Goal: Obtain resource: Obtain resource

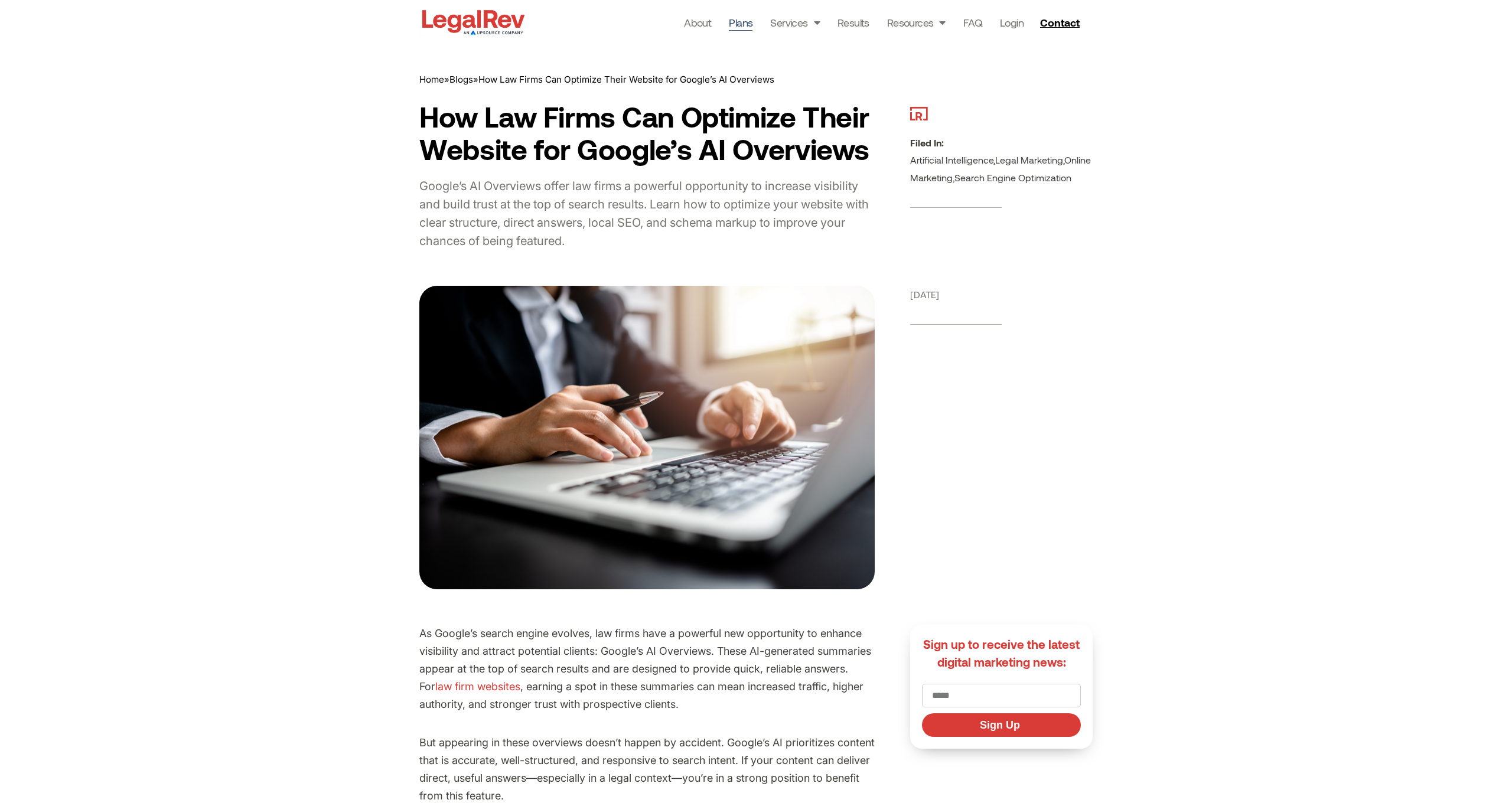
click at [735, 26] on link "Plans" at bounding box center [741, 22] width 24 height 17
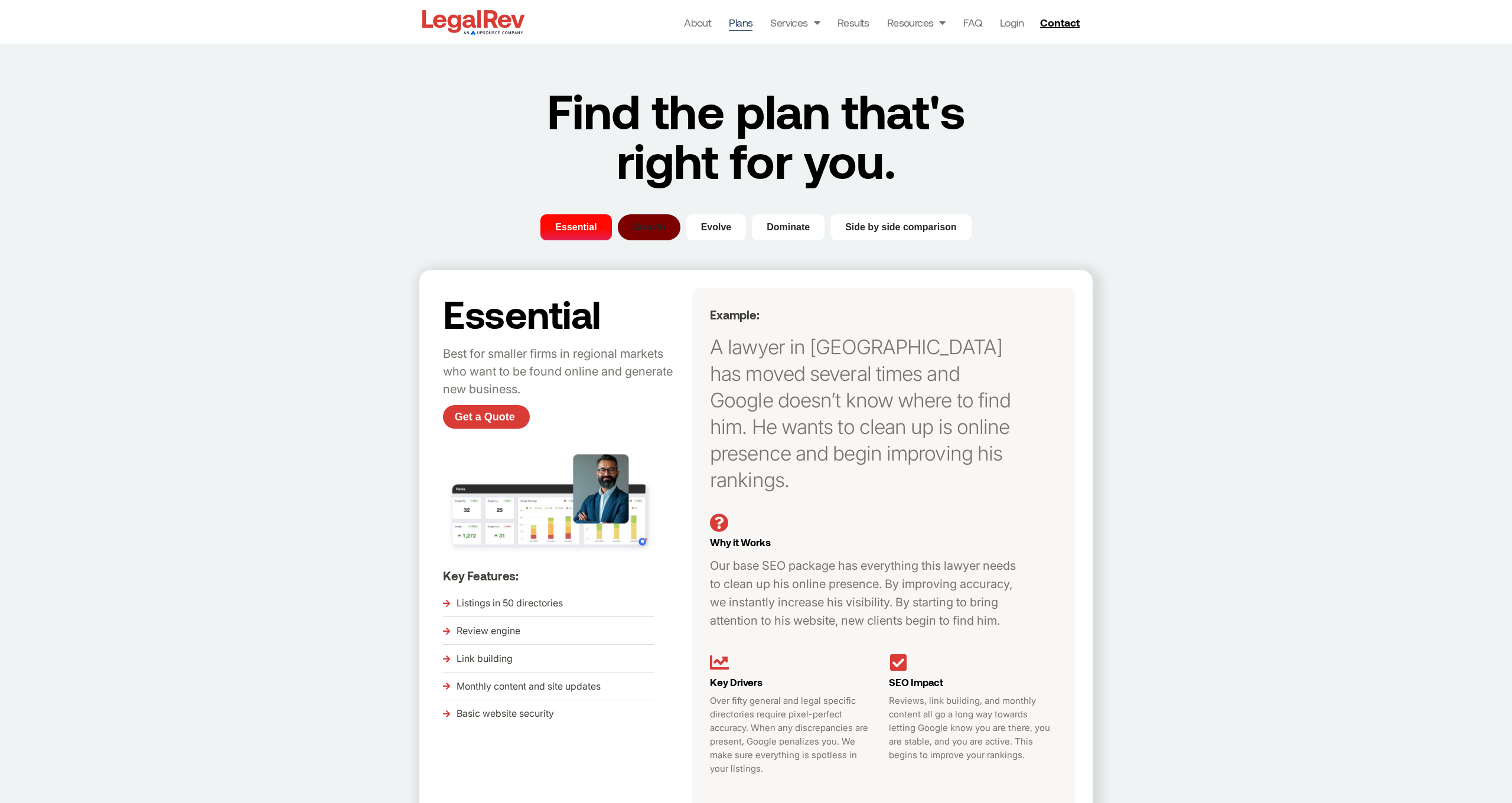
click at [641, 231] on span "Growth" at bounding box center [649, 227] width 33 height 14
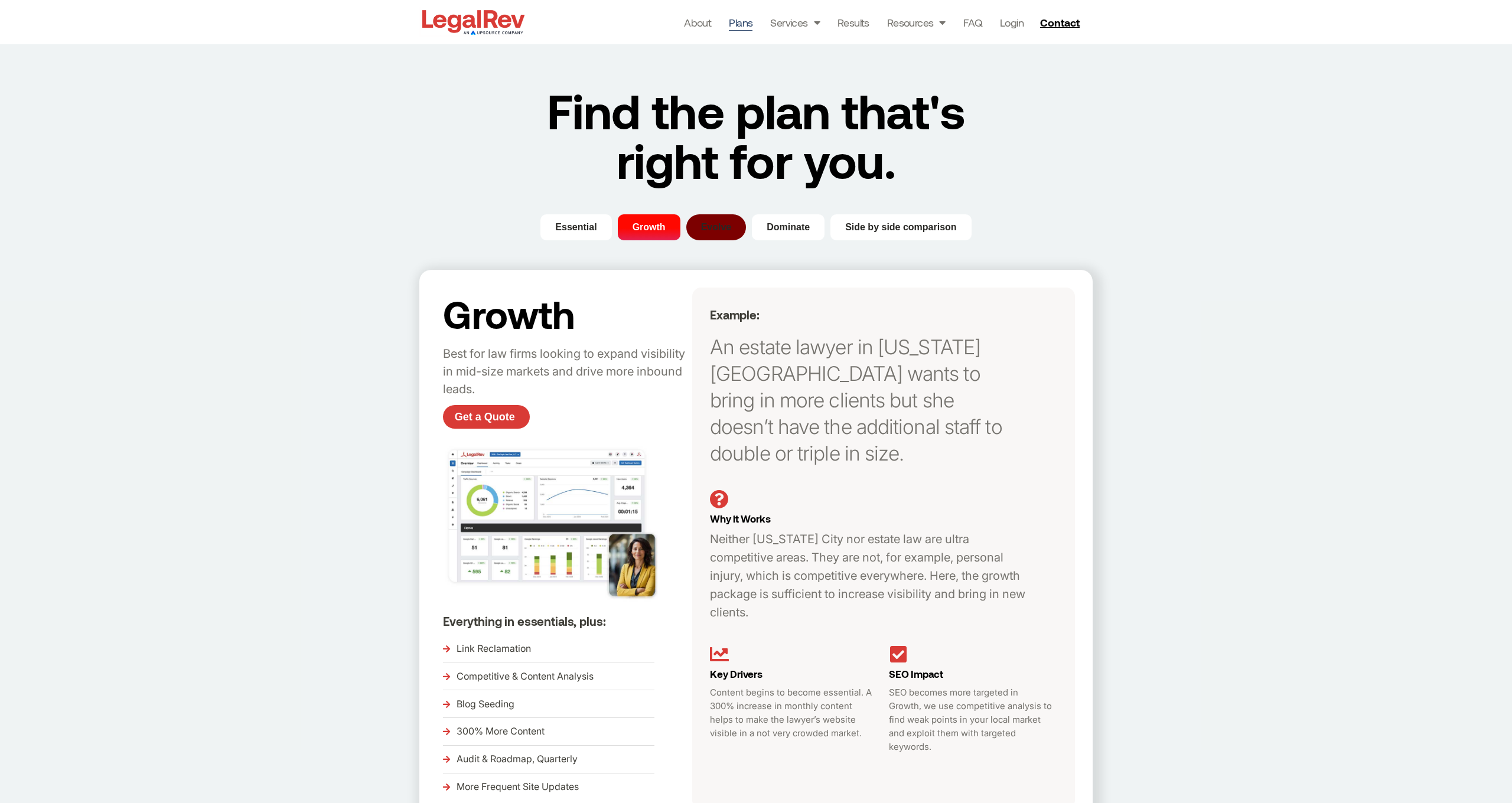
click at [709, 232] on span "Evolve" at bounding box center [716, 227] width 31 height 14
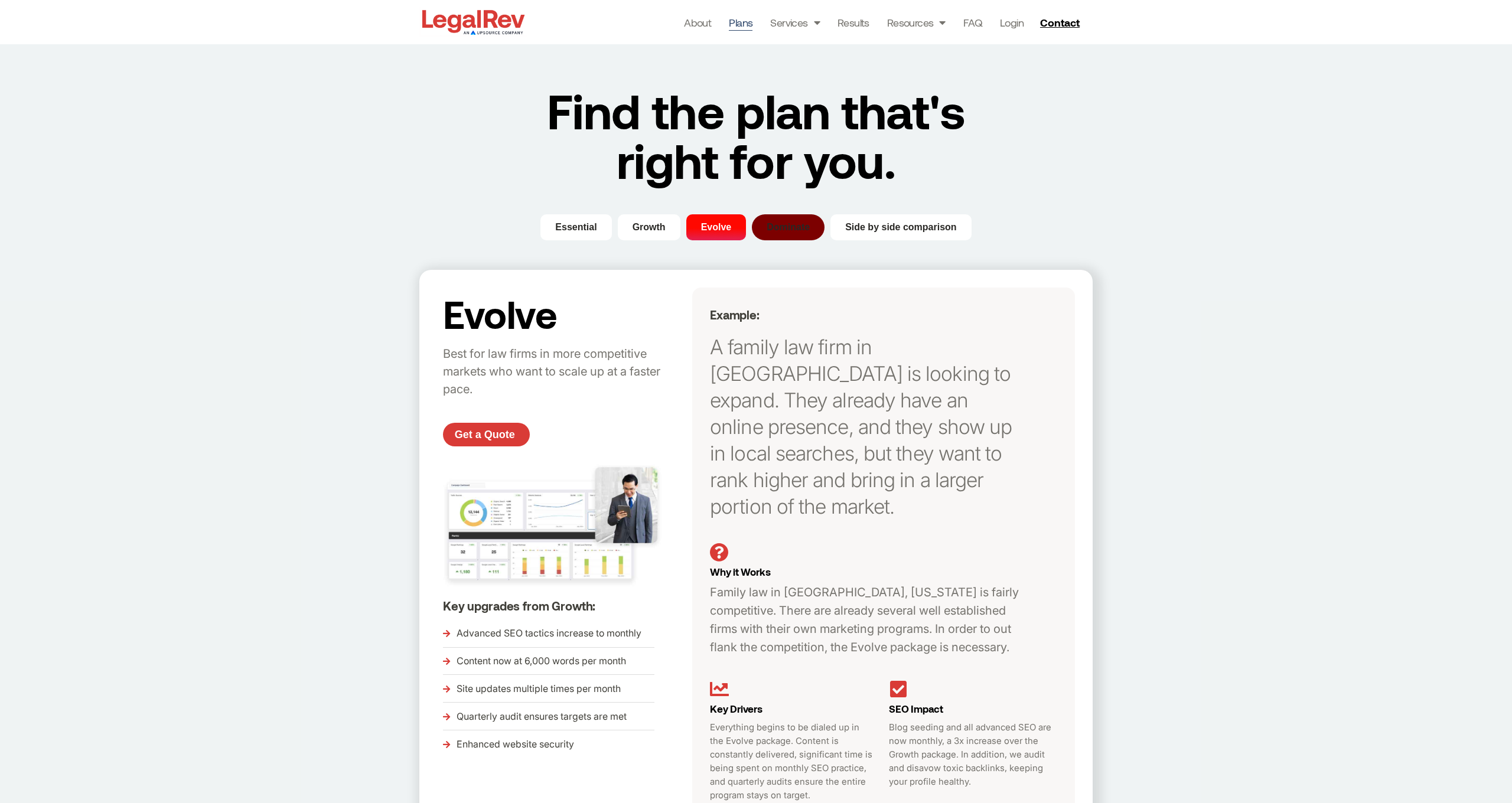
click at [788, 229] on span "Dominate" at bounding box center [788, 227] width 43 height 14
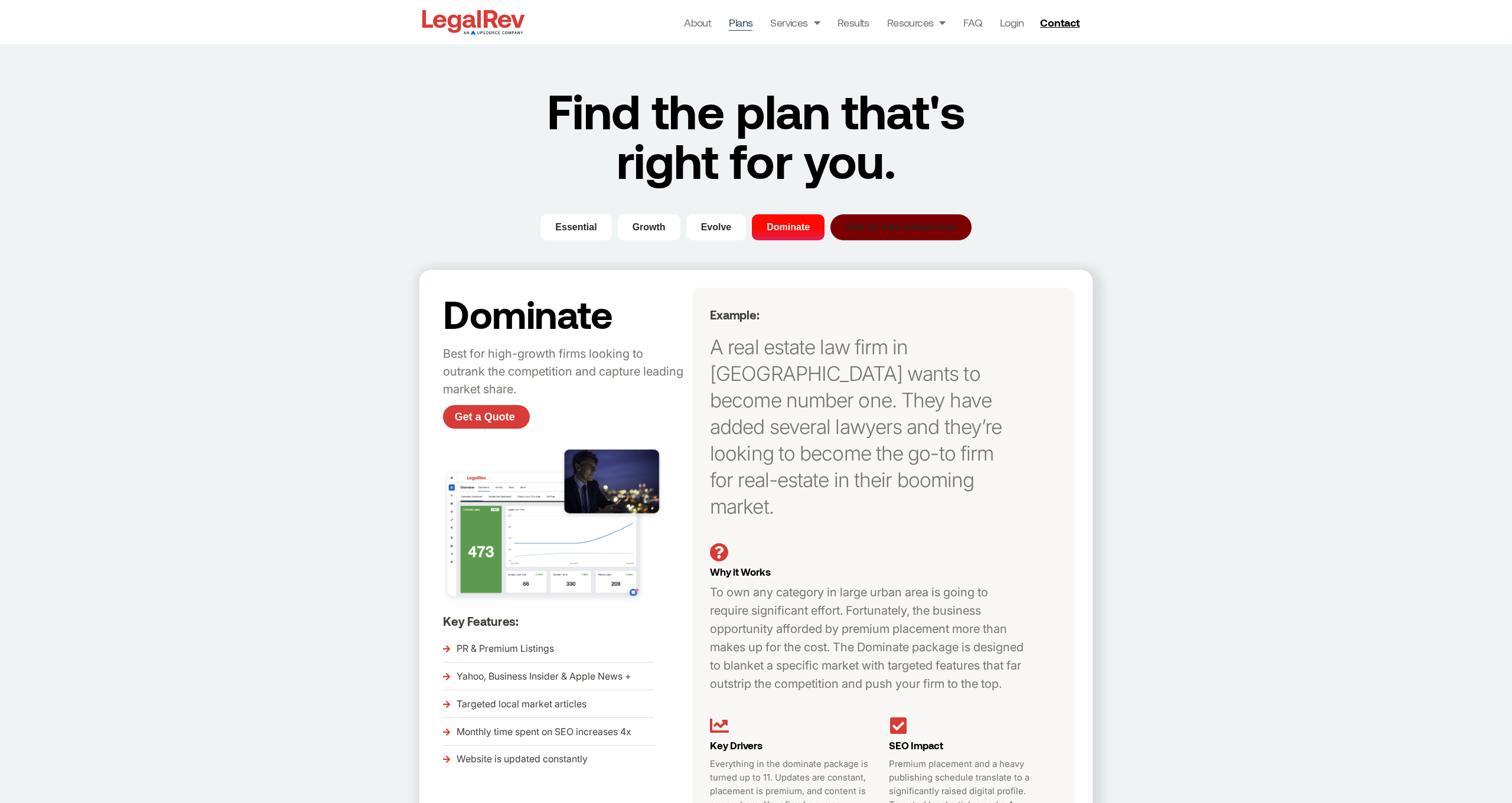
click at [853, 229] on span "Side by side comparison" at bounding box center [901, 227] width 111 height 14
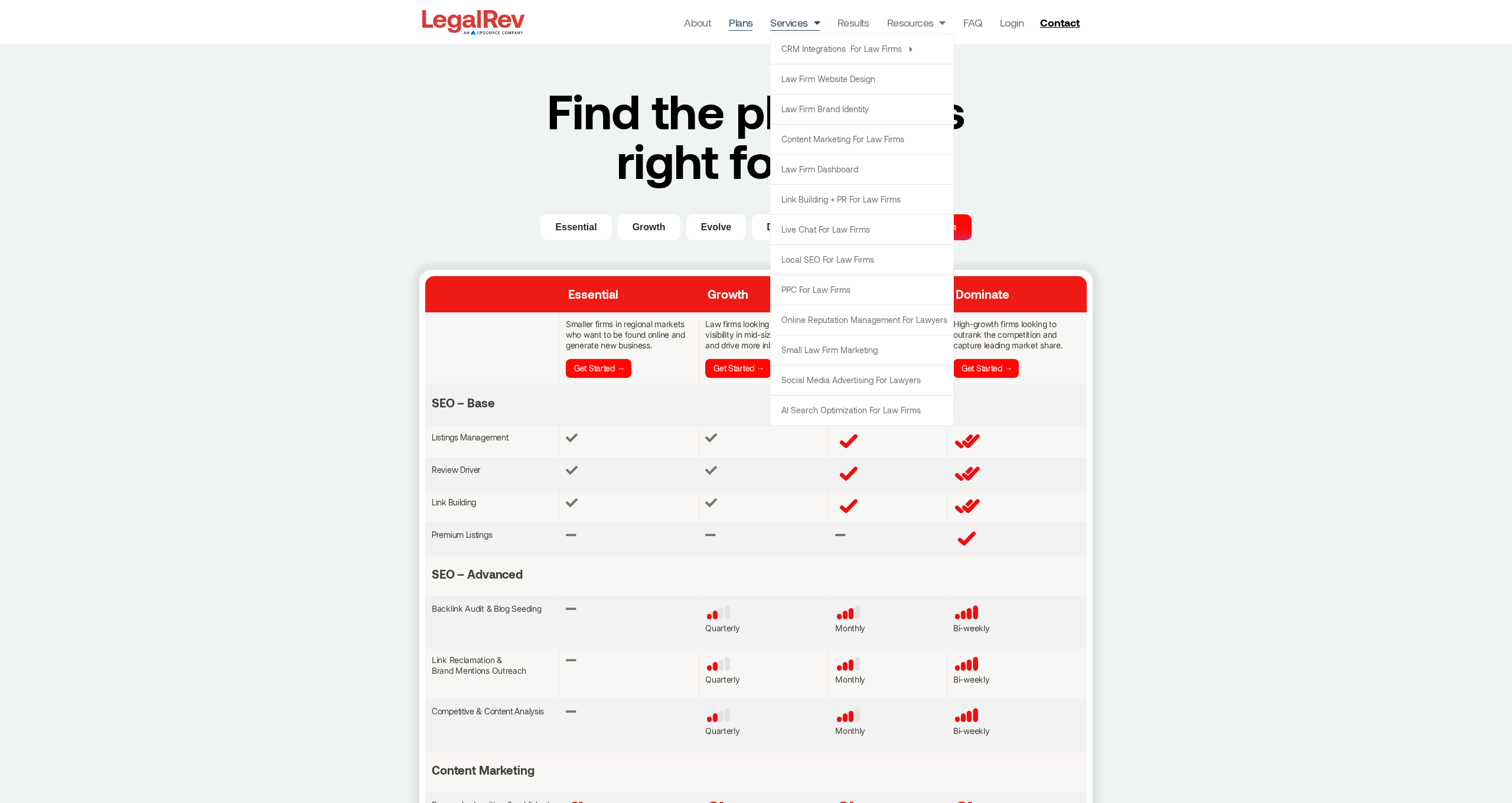
click at [792, 25] on link "Services" at bounding box center [794, 22] width 49 height 17
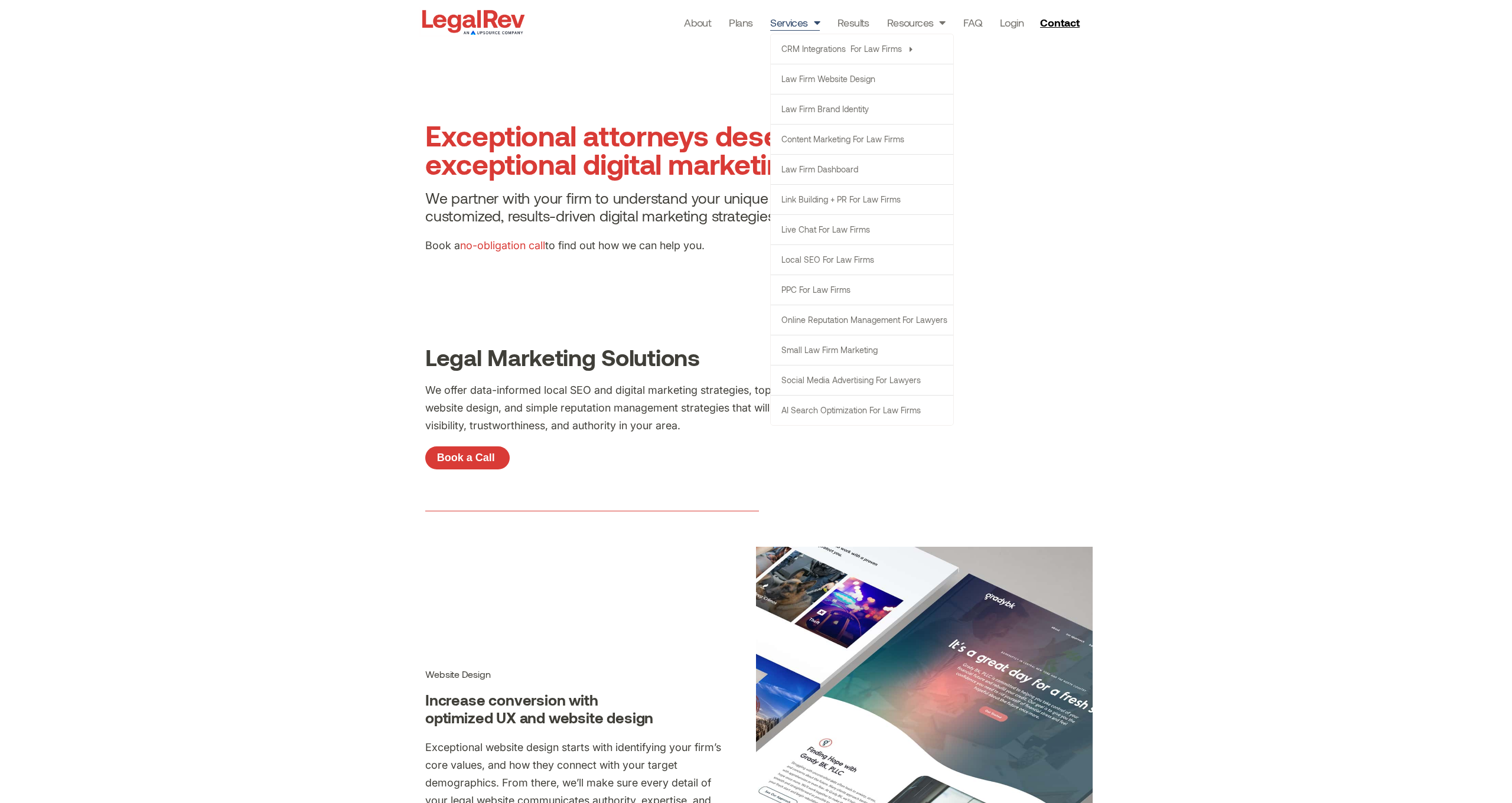
click at [805, 22] on link "Services" at bounding box center [794, 22] width 49 height 17
click at [803, 51] on link "CRM Integrations  for Law Firms" at bounding box center [862, 49] width 182 height 29
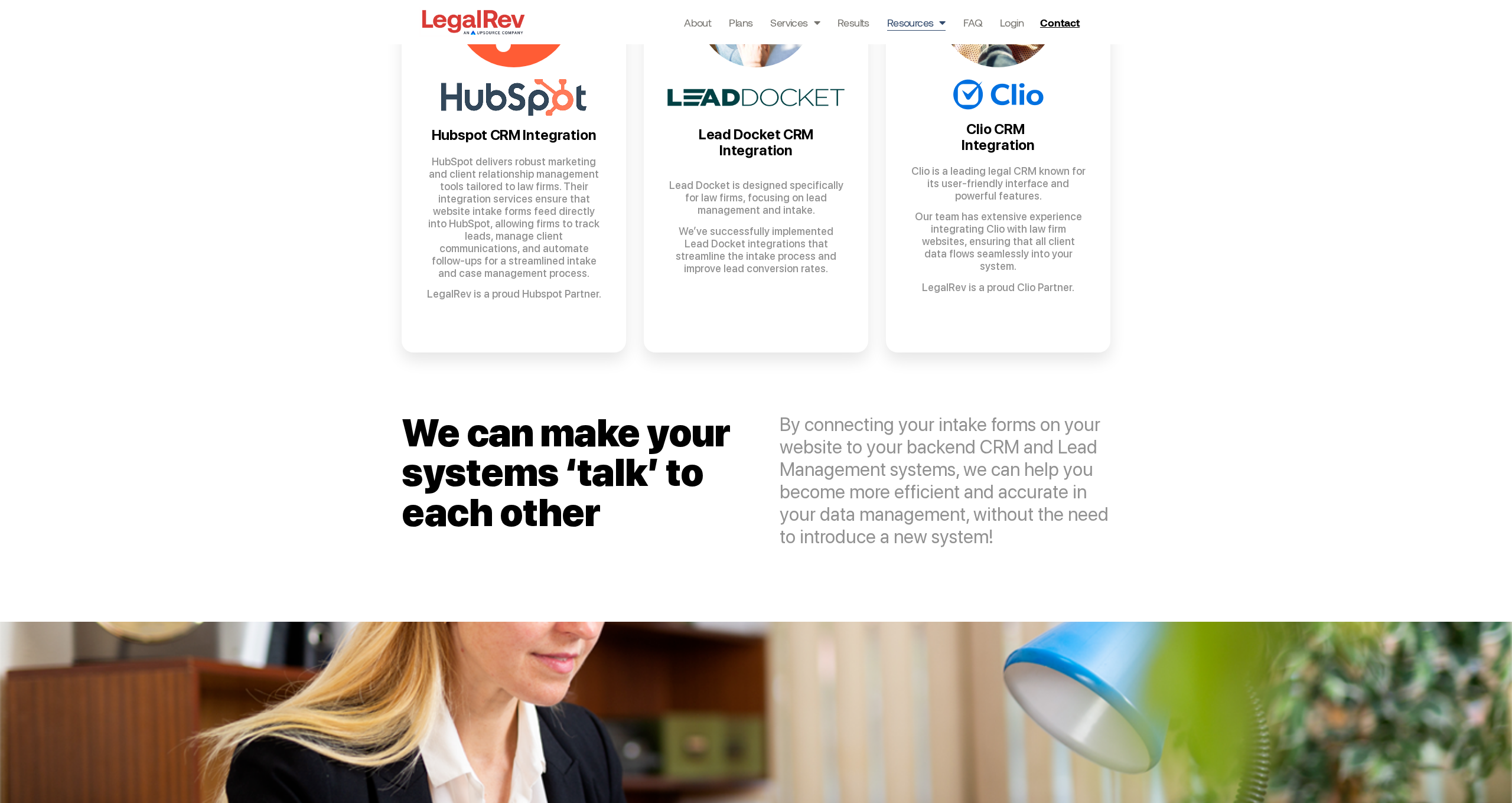
scroll to position [738, 0]
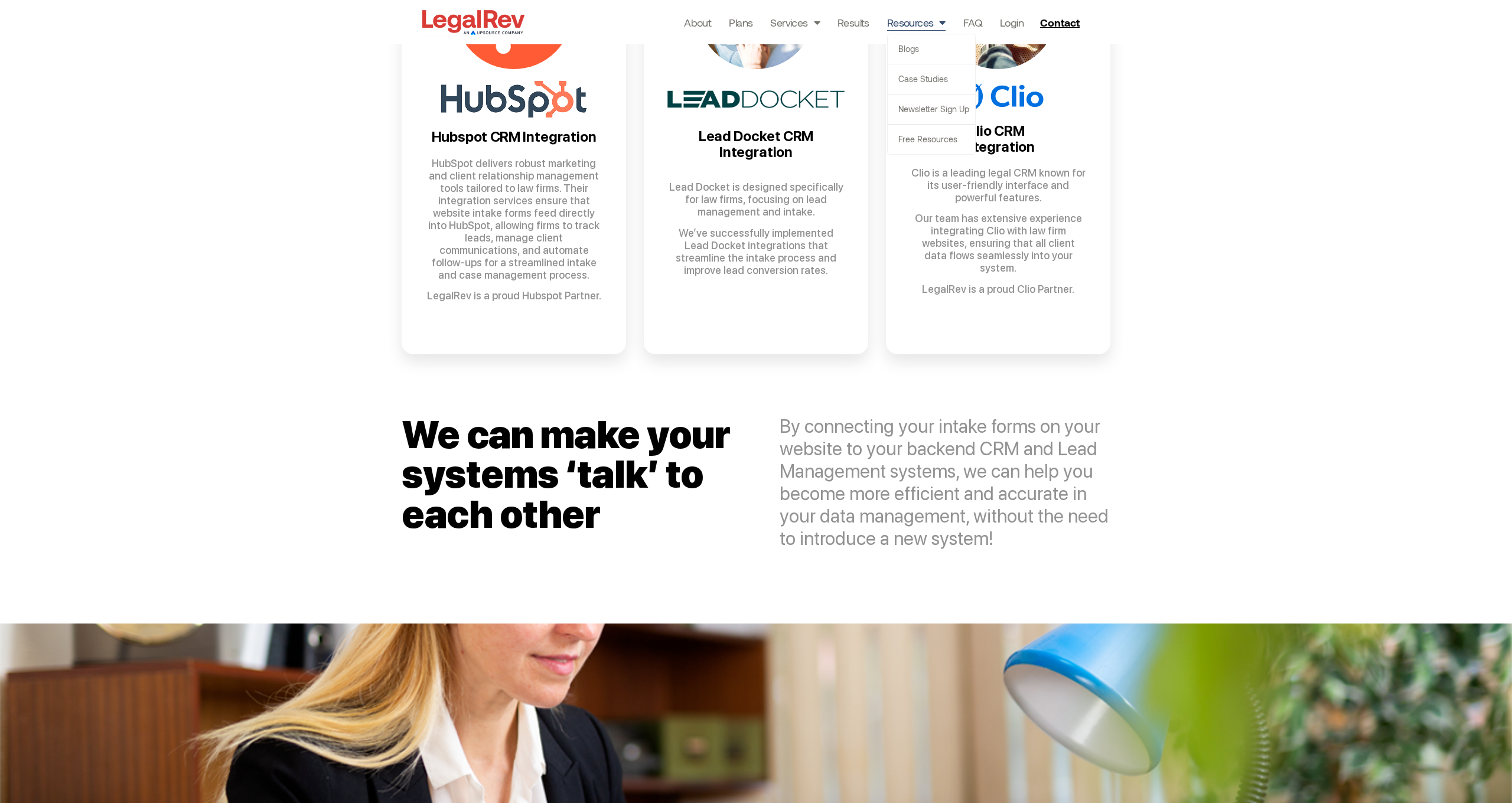
click at [917, 22] on link "Resources" at bounding box center [916, 22] width 58 height 17
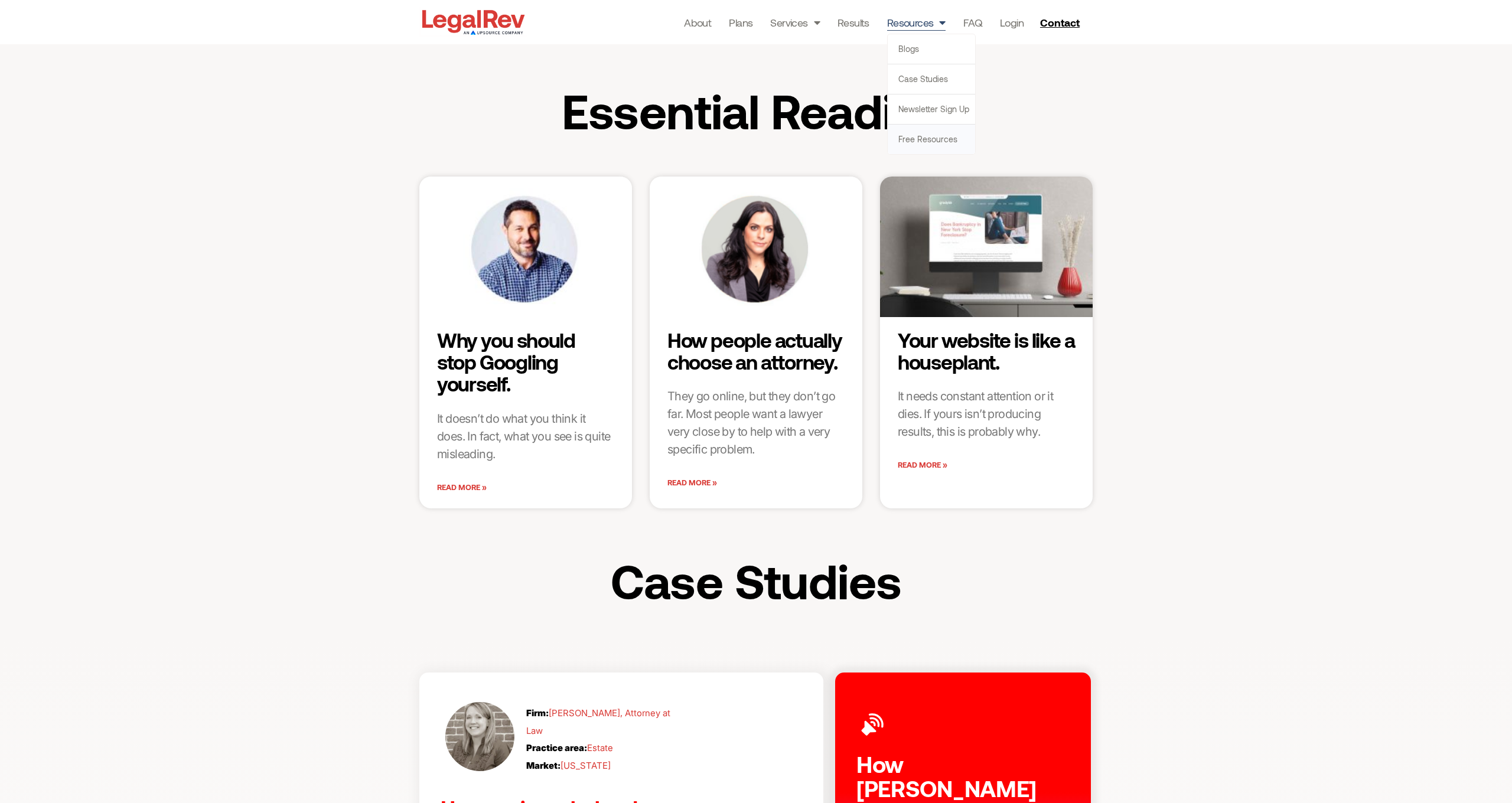
click at [911, 140] on link "Free Resources" at bounding box center [931, 139] width 88 height 29
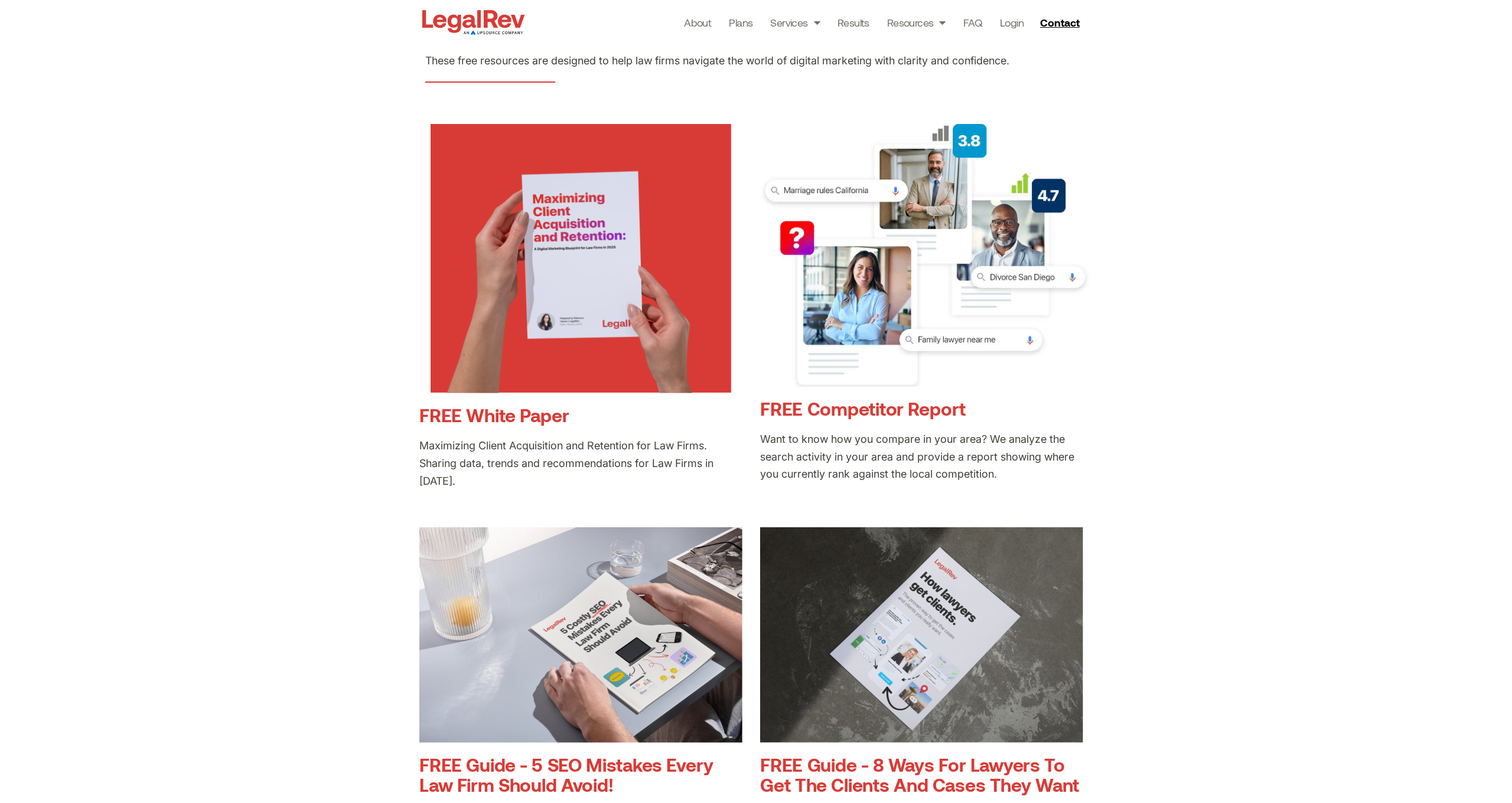
scroll to position [191, 0]
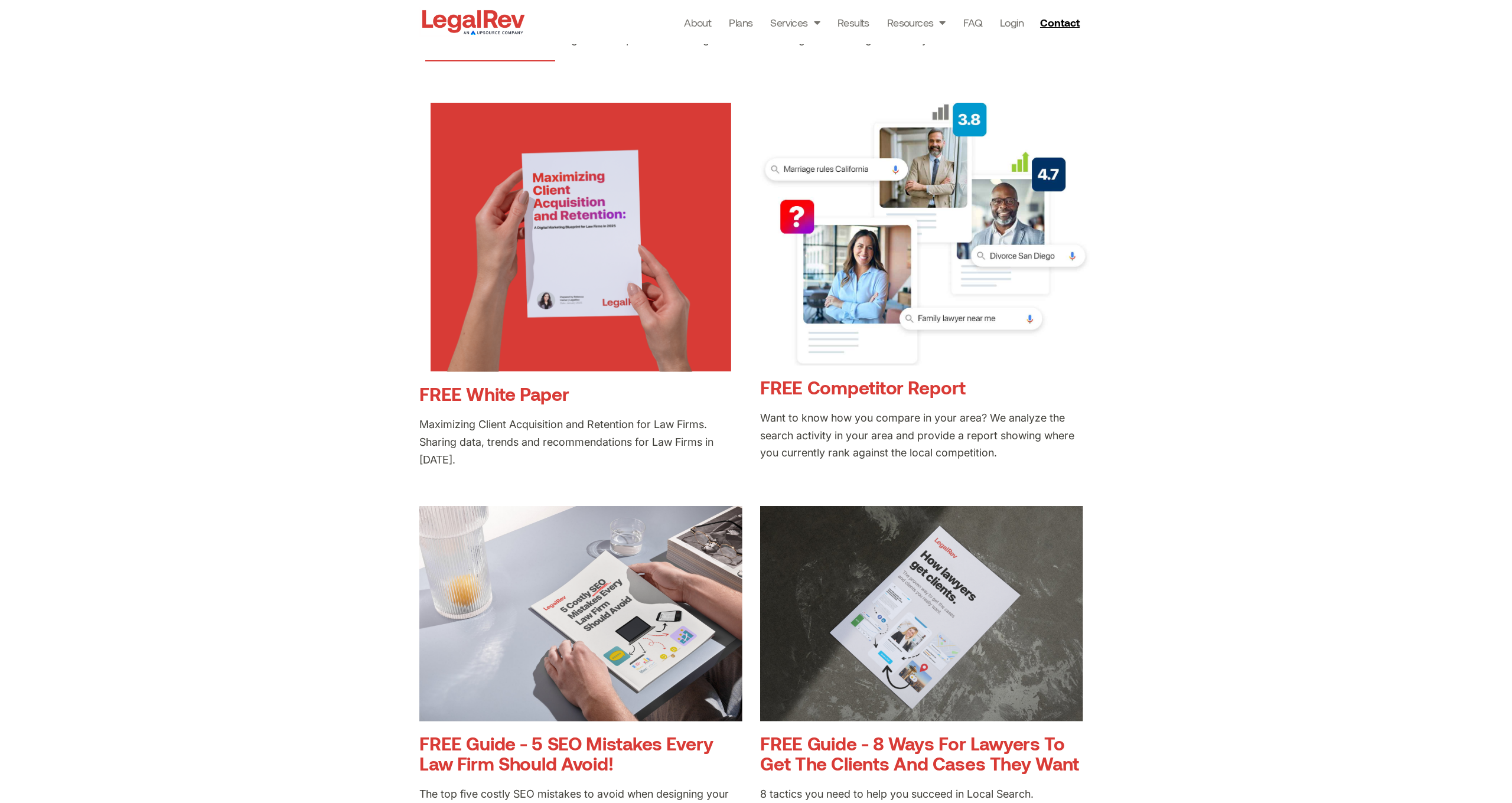
click at [457, 393] on link "FREE White Paper" at bounding box center [494, 393] width 150 height 22
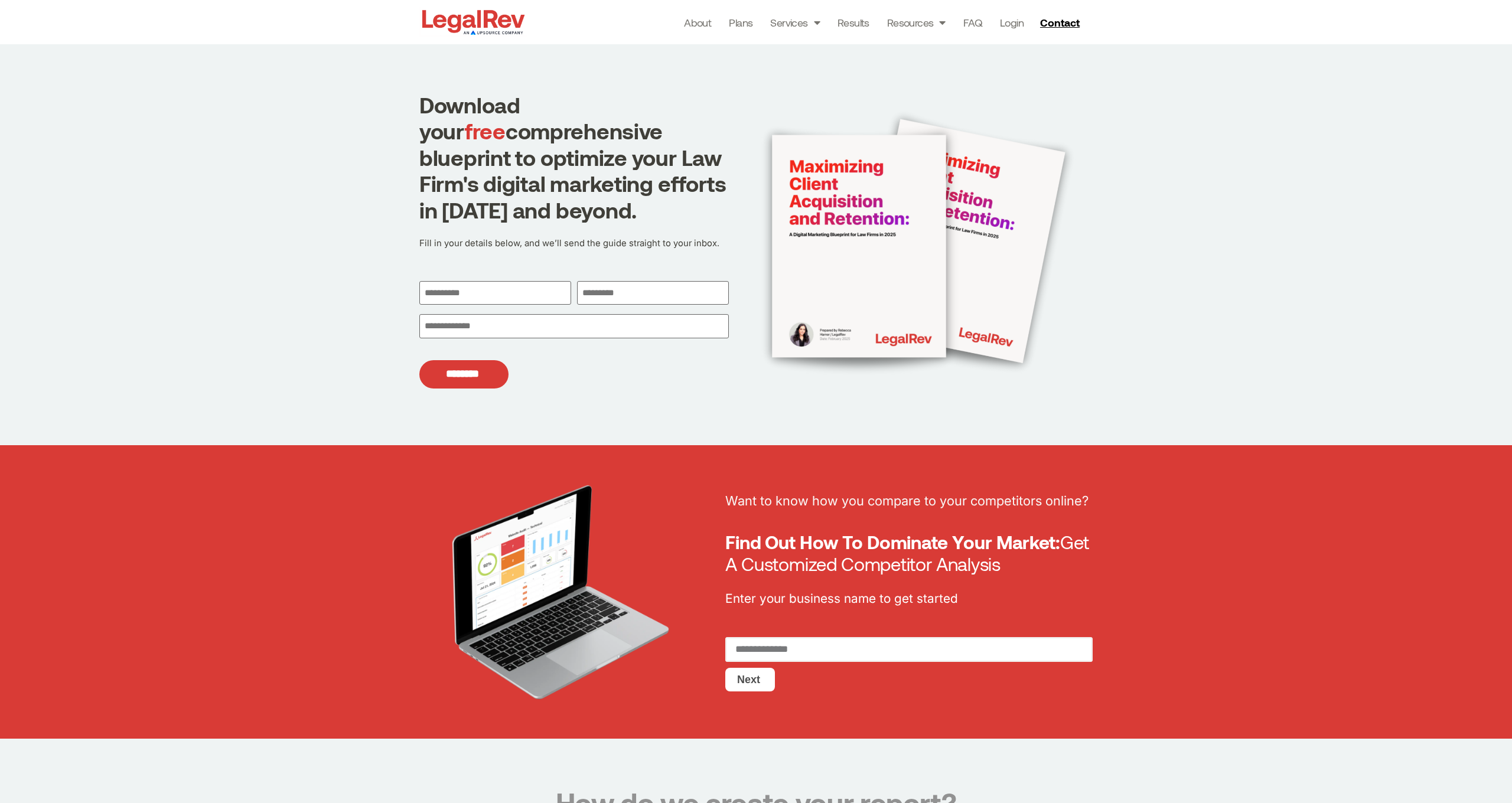
click at [770, 651] on input "RequestReport" at bounding box center [909, 649] width 367 height 25
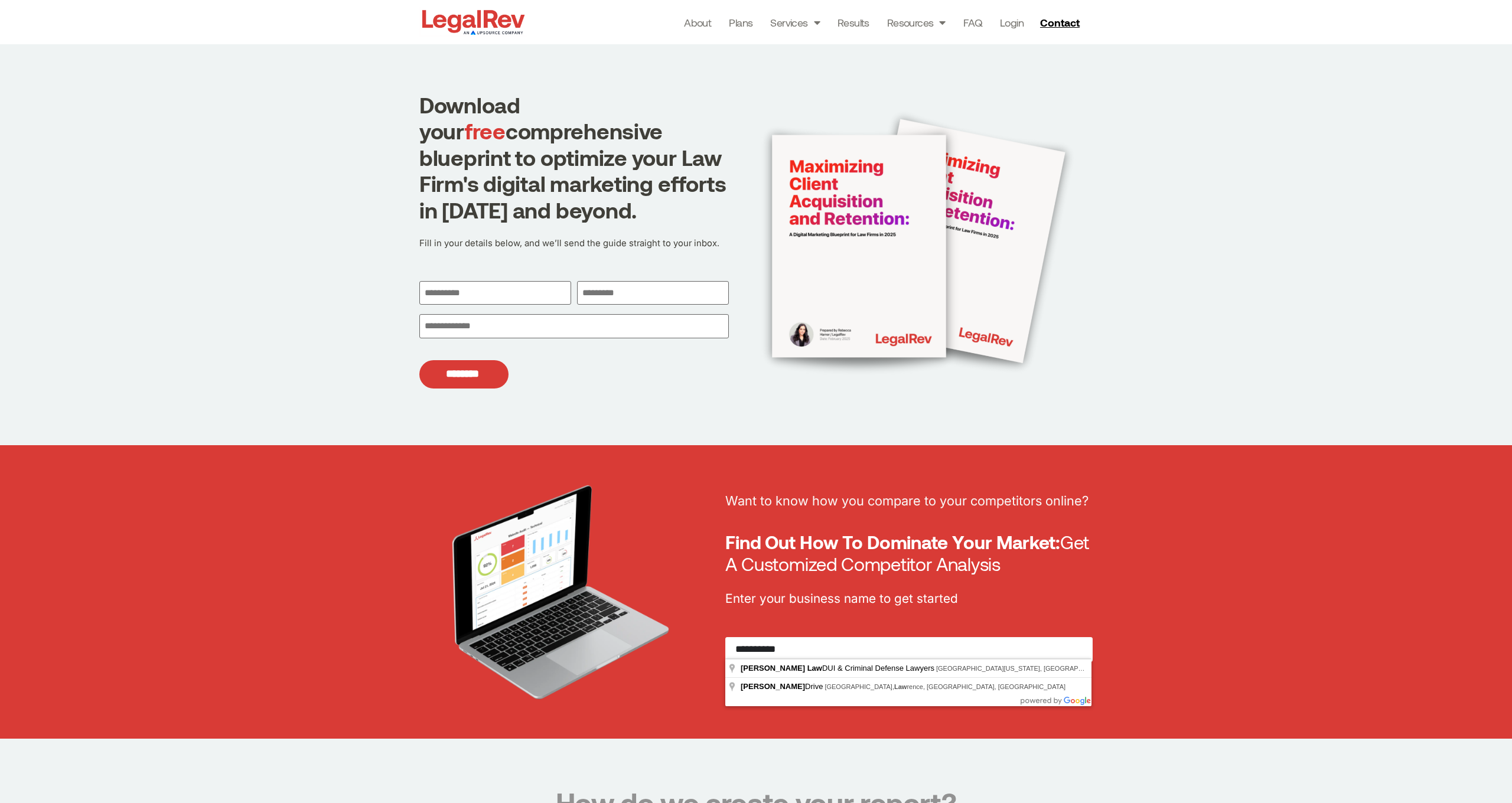
type input "**********"
drag, startPoint x: 798, startPoint y: 655, endPoint x: 832, endPoint y: 669, distance: 36.8
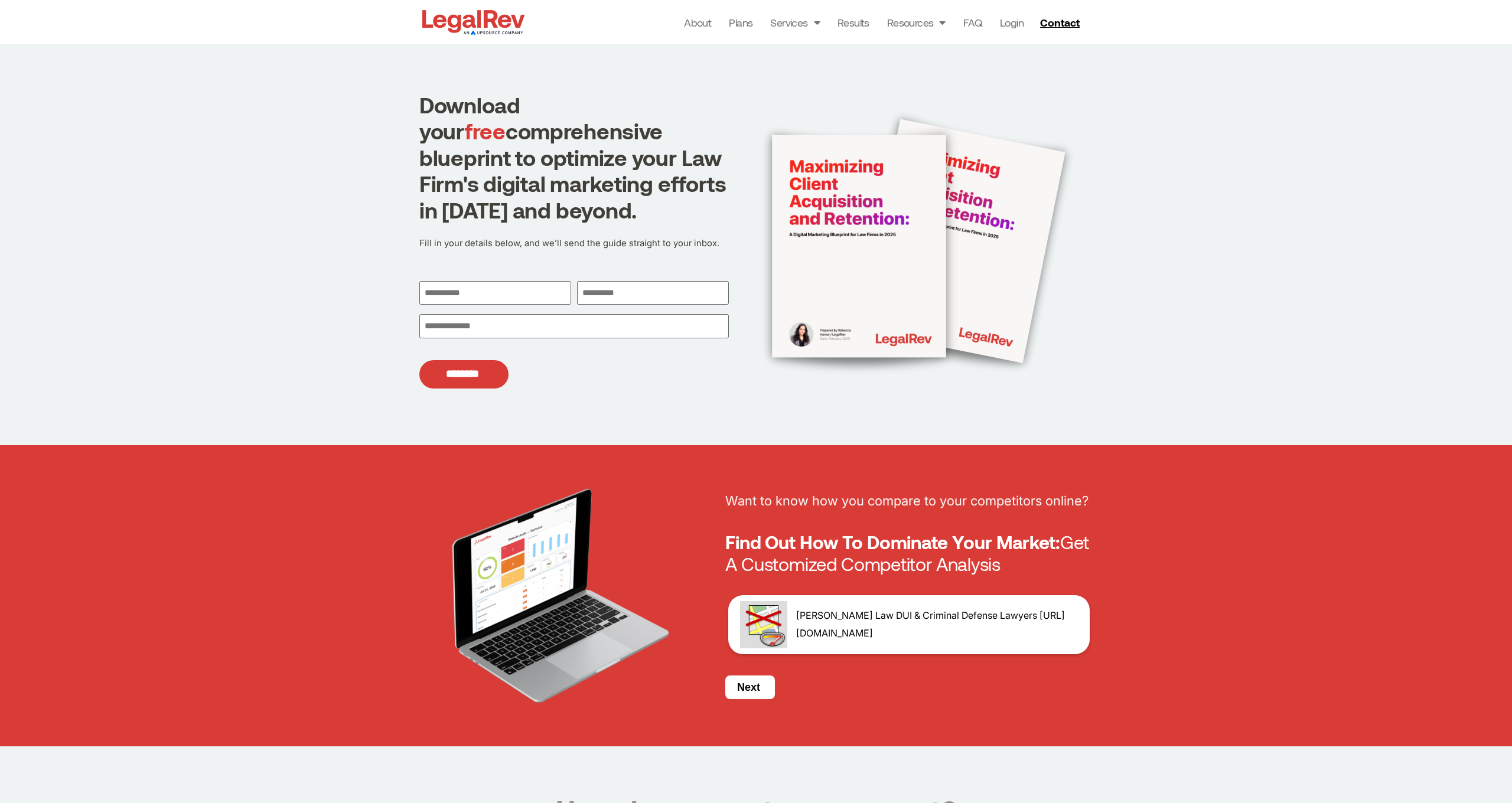
click at [745, 690] on button "Next" at bounding box center [750, 687] width 49 height 24
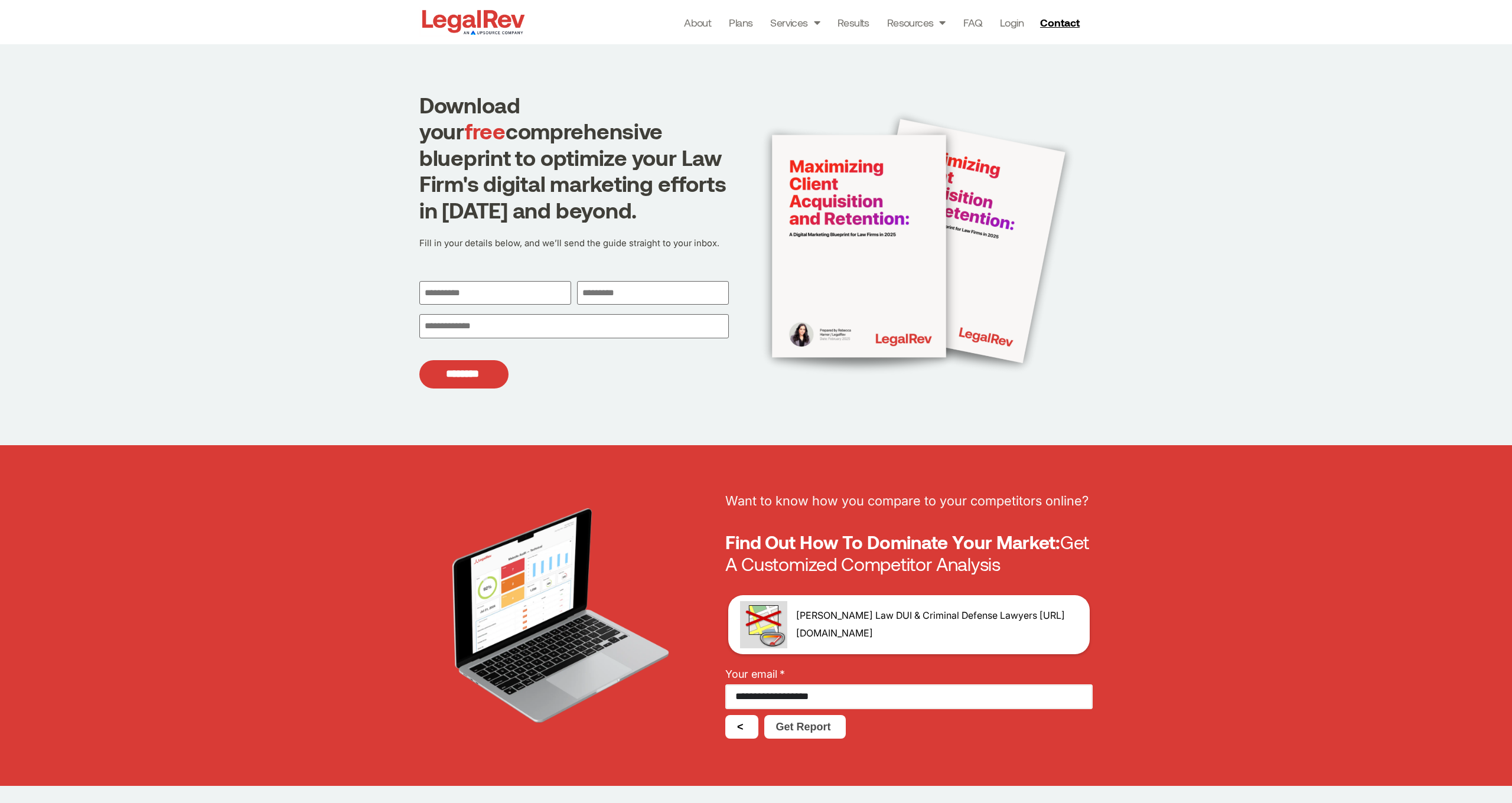
type input "**********"
click at [804, 727] on button "Get Report" at bounding box center [805, 727] width 81 height 24
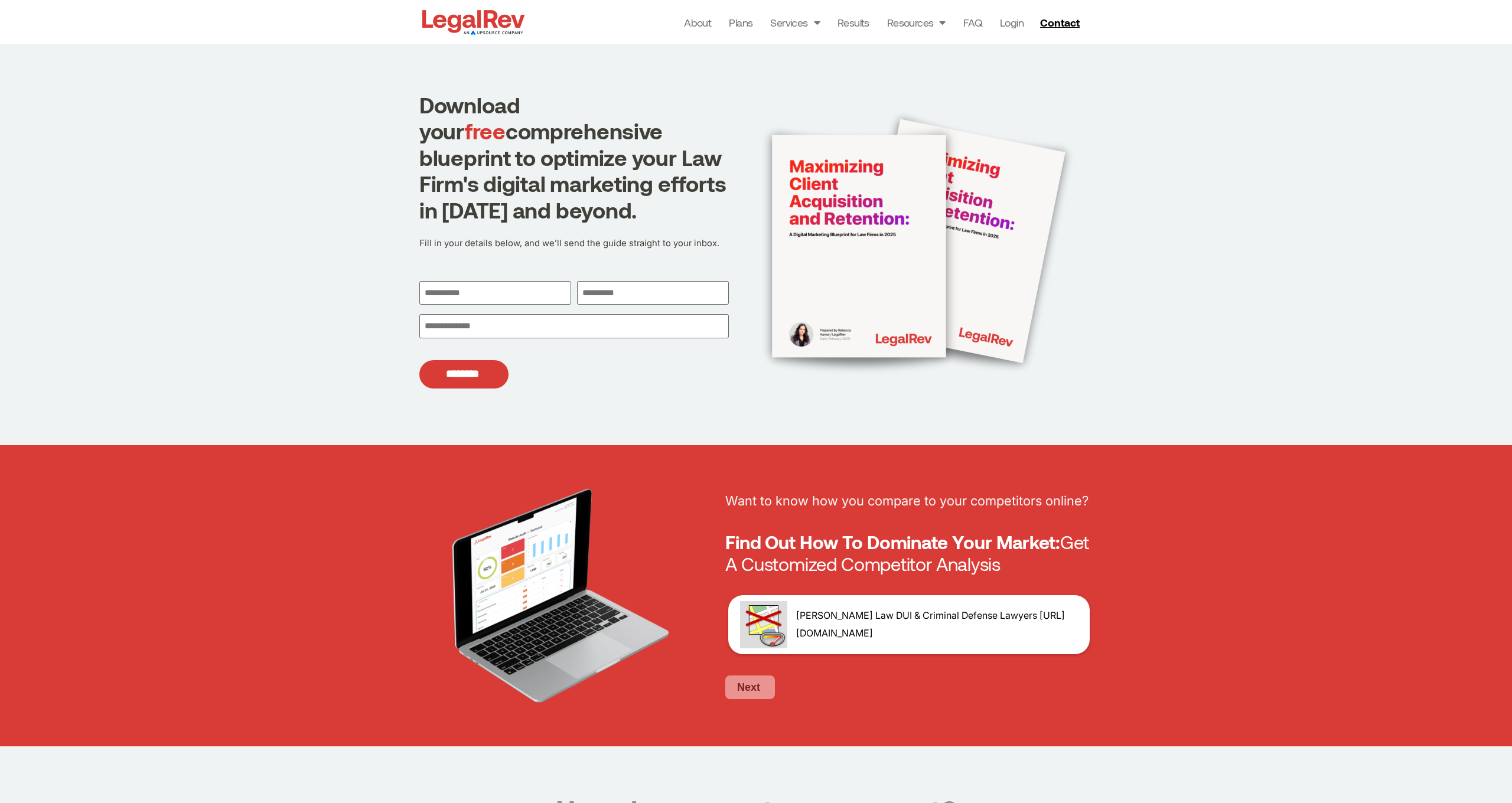
click at [755, 689] on button "Next" at bounding box center [750, 687] width 49 height 24
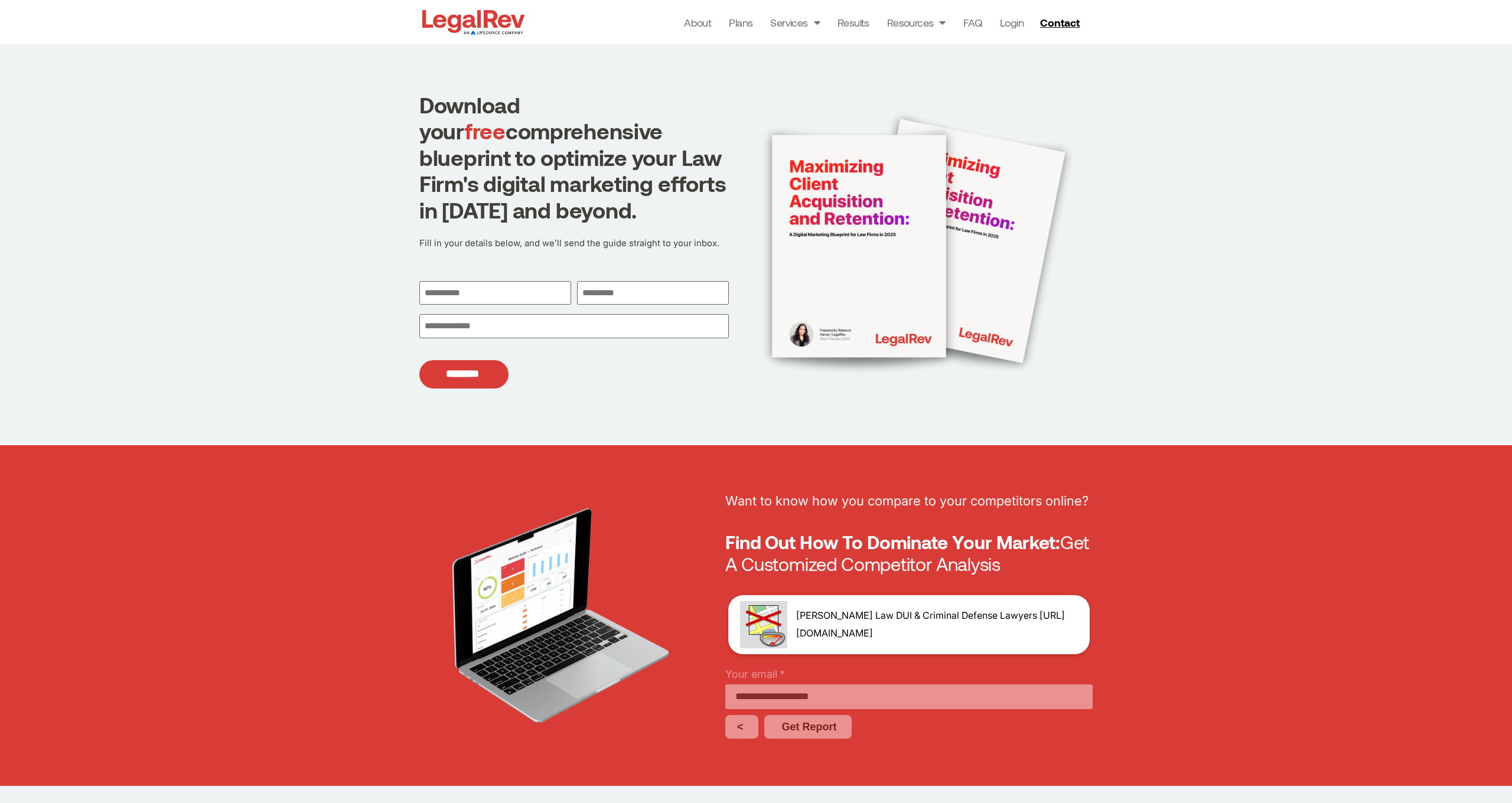
click at [810, 722] on span "Get Report" at bounding box center [809, 727] width 55 height 10
click at [862, 699] on input "**********" at bounding box center [909, 697] width 367 height 25
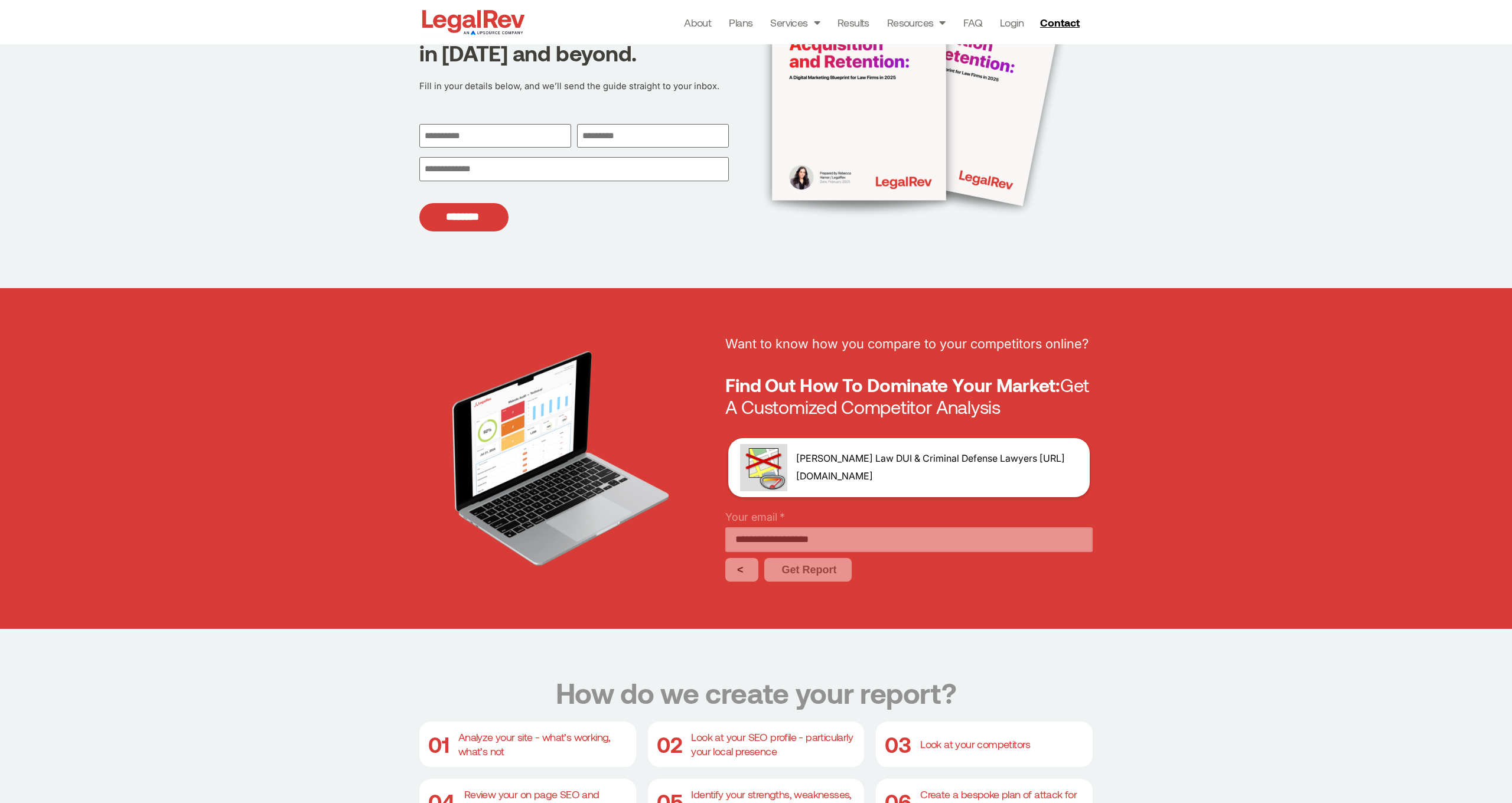
scroll to position [158, 0]
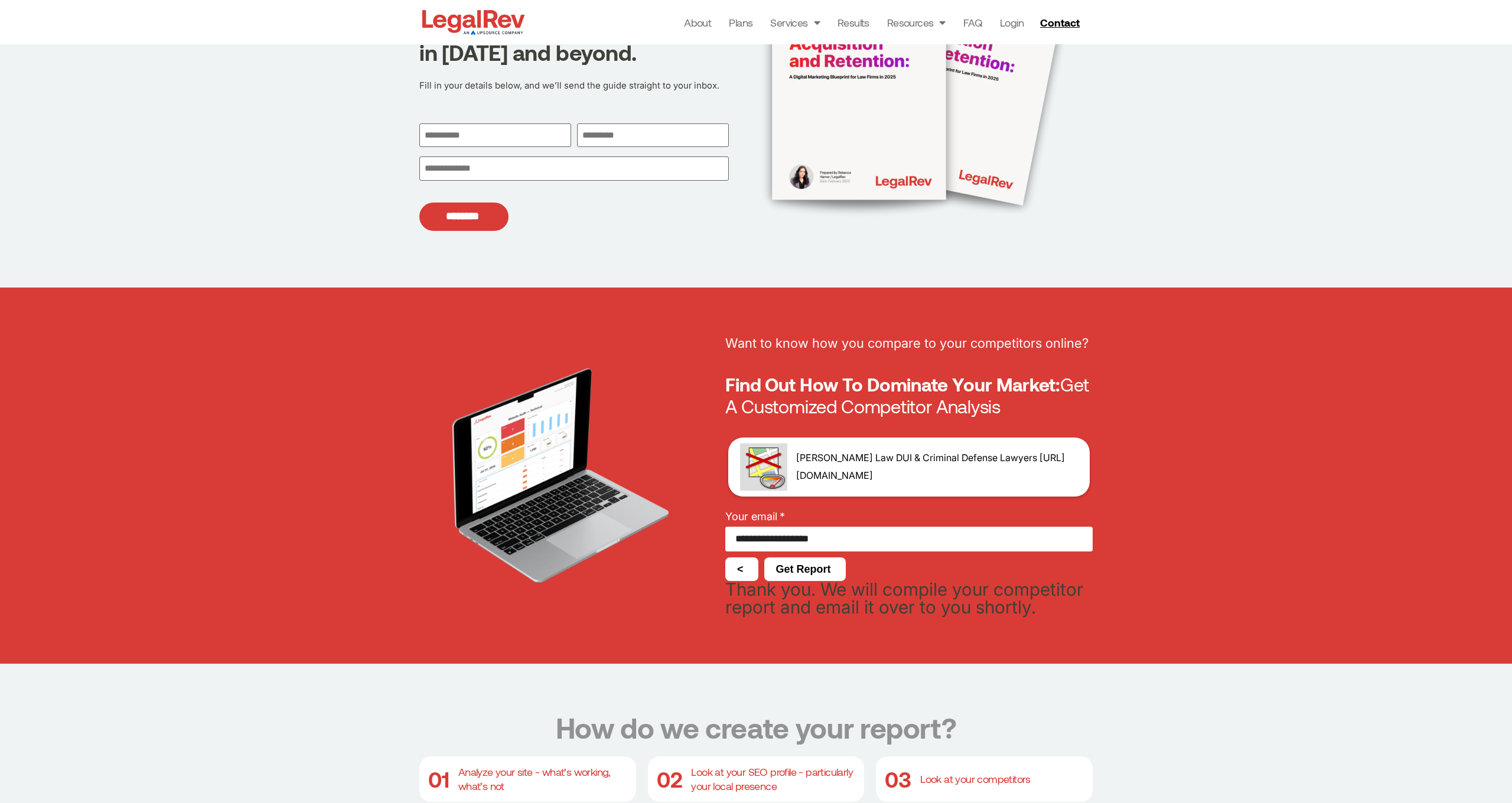
click at [819, 564] on span "Get Report" at bounding box center [803, 569] width 55 height 10
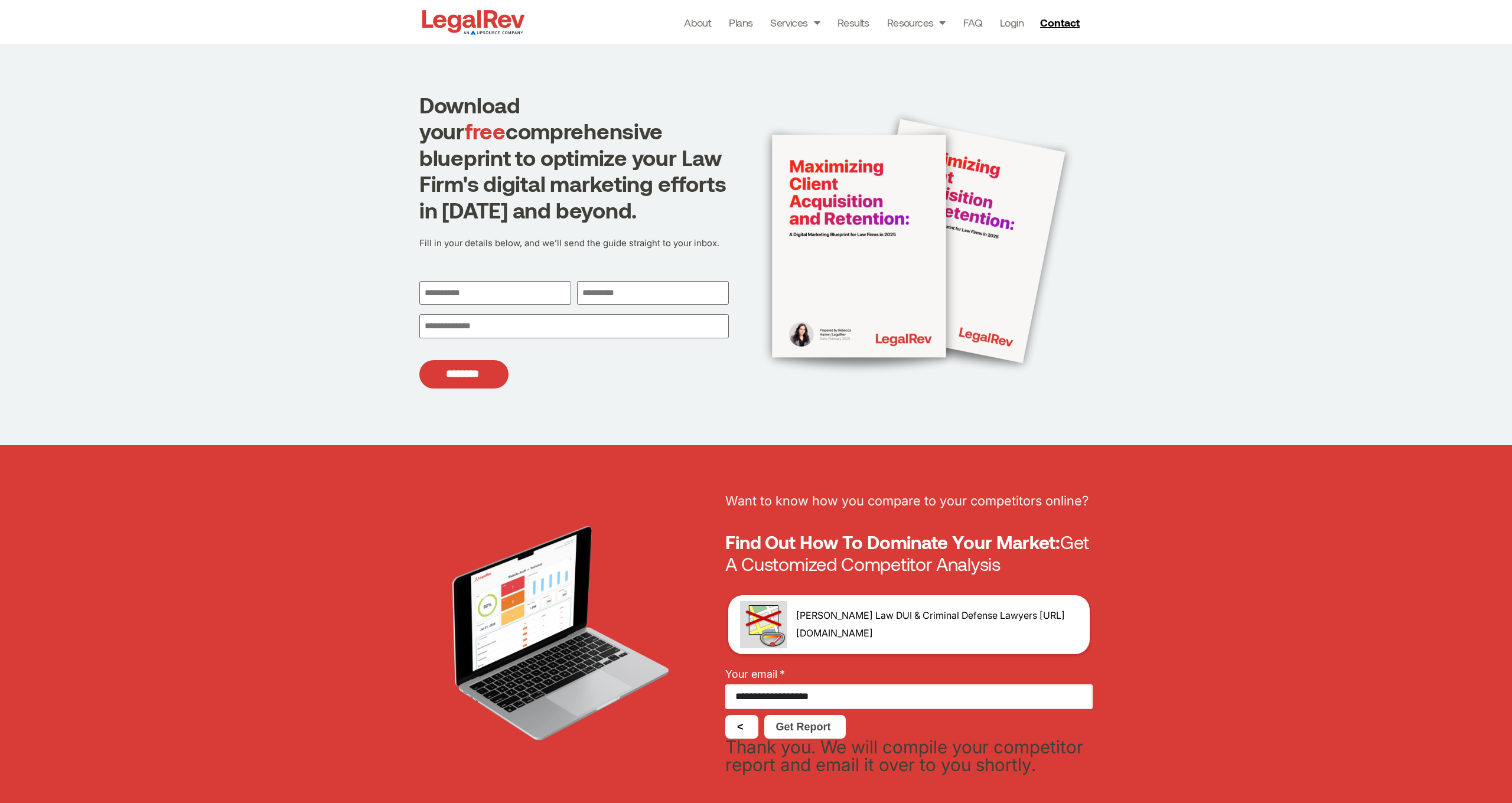
scroll to position [0, 0]
click at [497, 291] on input "First" at bounding box center [495, 293] width 152 height 24
type input "****"
type input "**********"
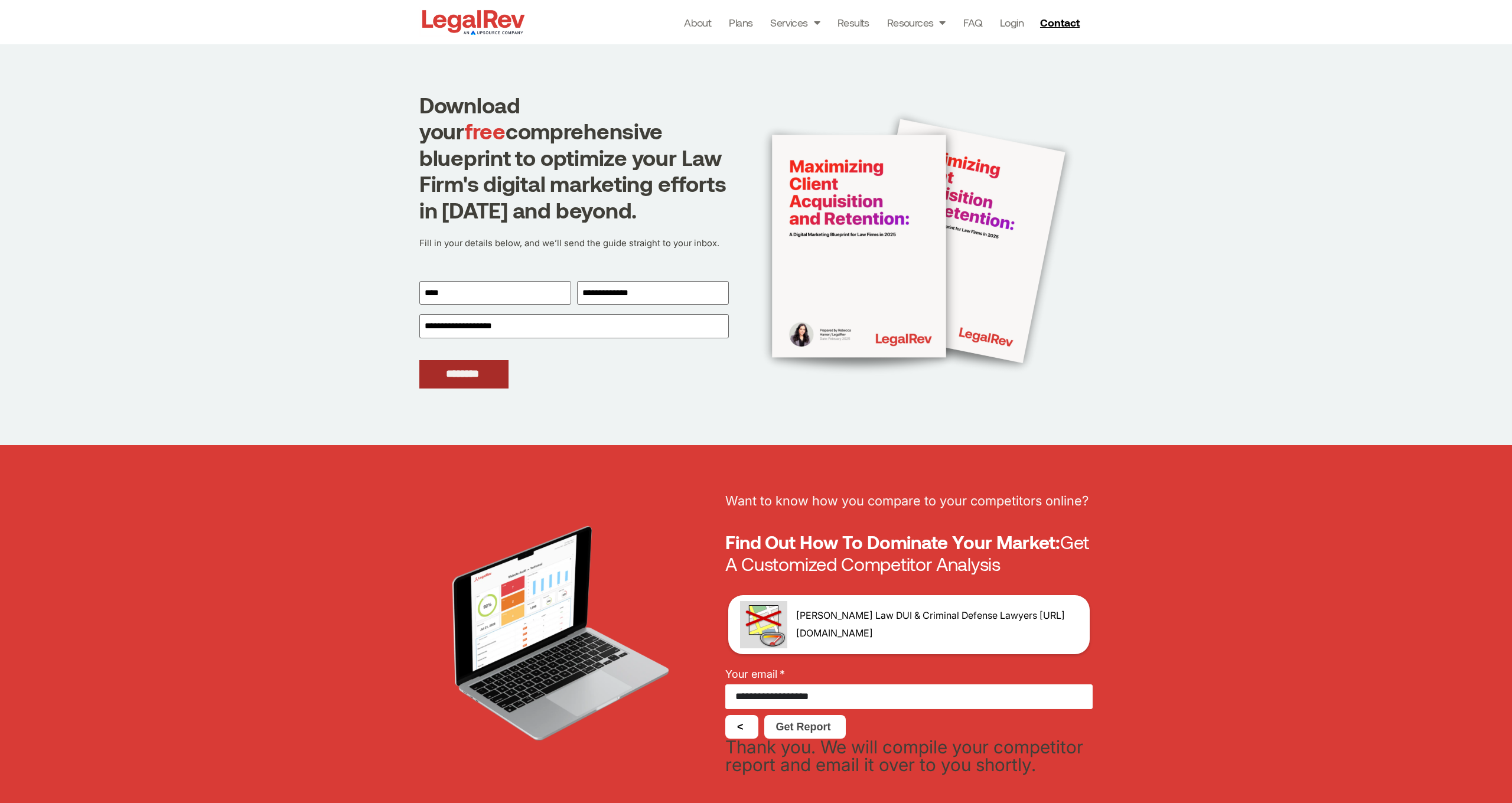
click at [476, 371] on input "********" at bounding box center [464, 375] width 89 height 29
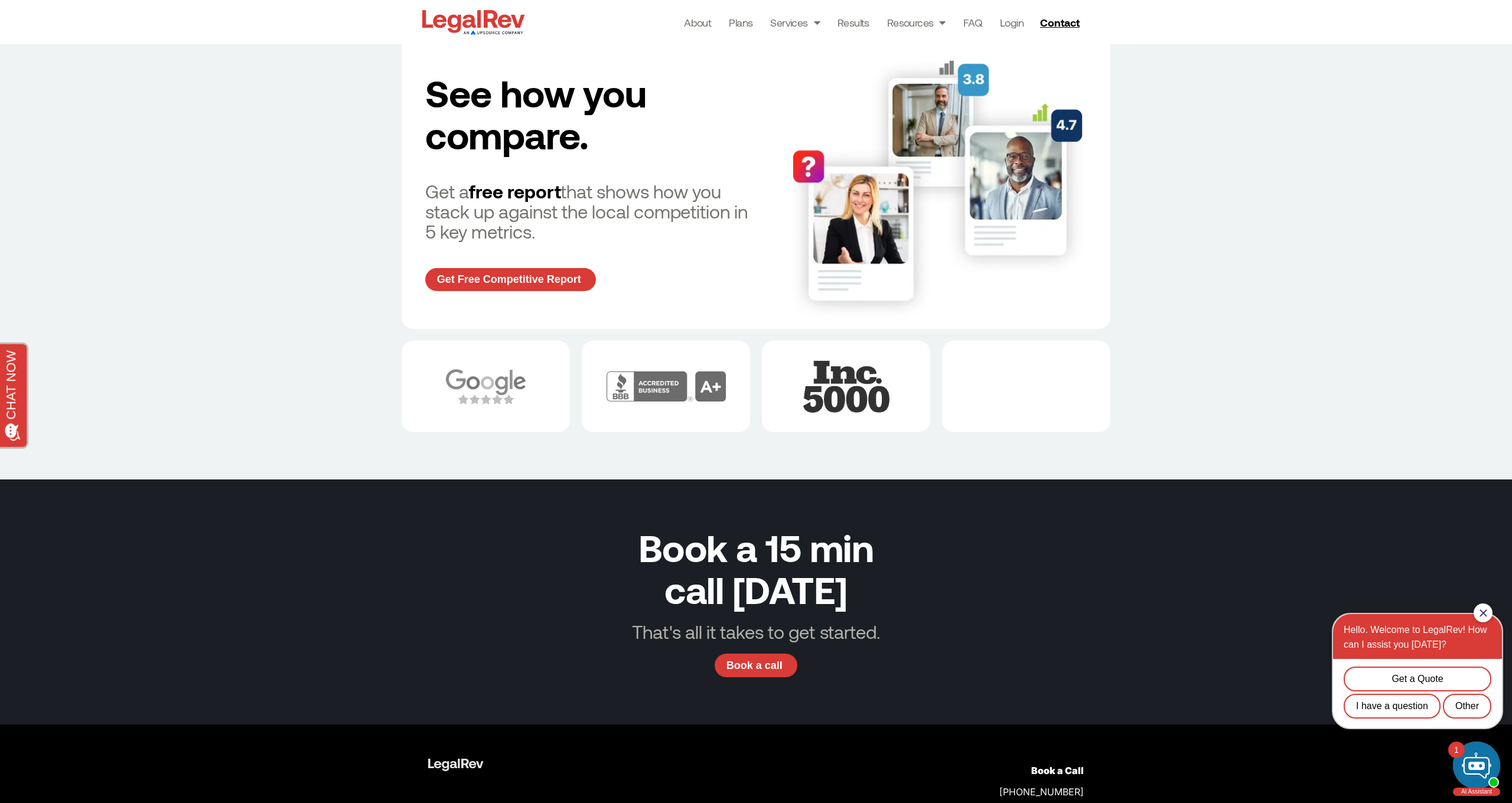
scroll to position [3750, 0]
click at [972, 22] on link "FAQ" at bounding box center [972, 22] width 19 height 17
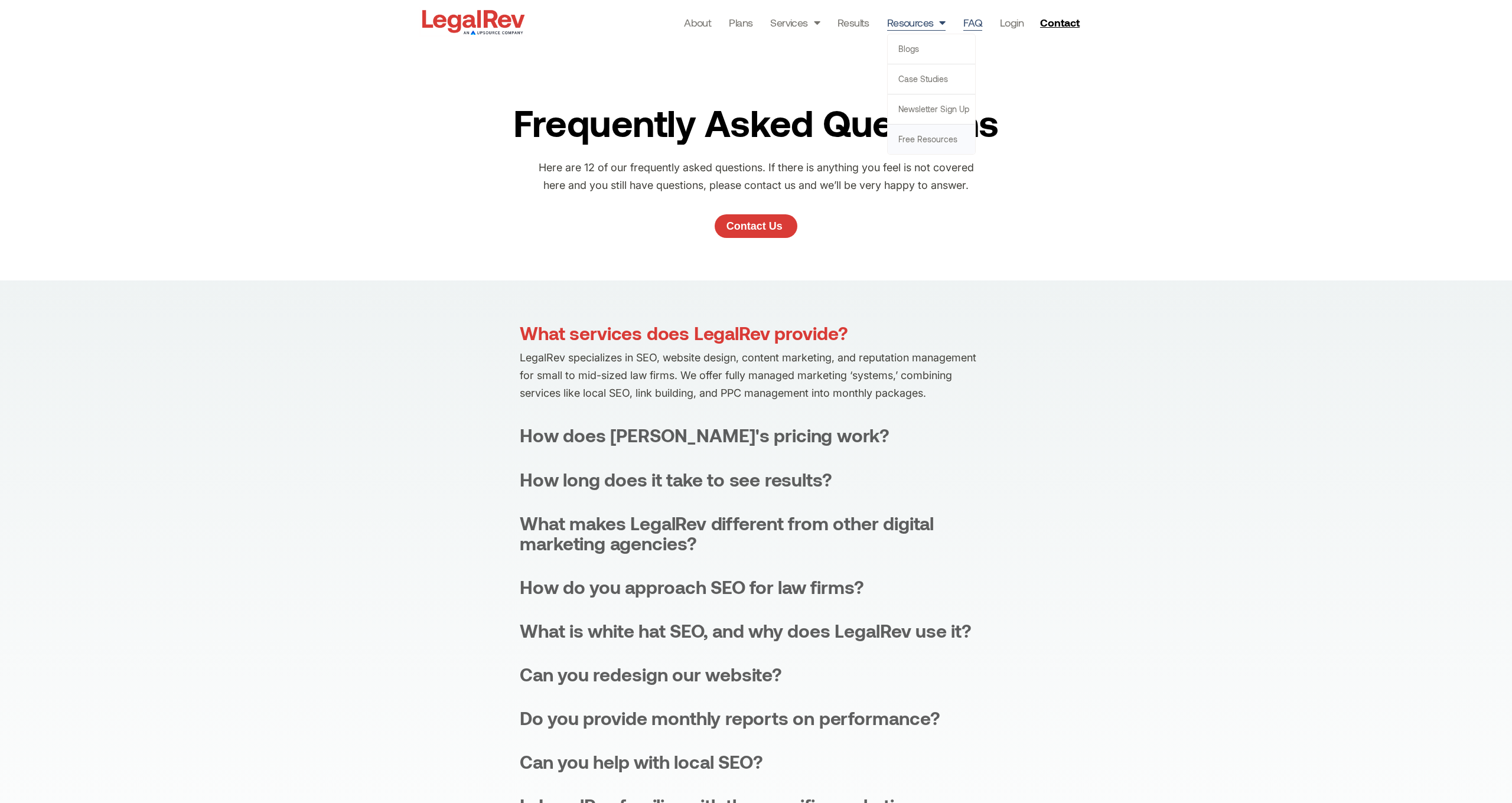
click at [930, 145] on link "Free Resources" at bounding box center [931, 139] width 88 height 29
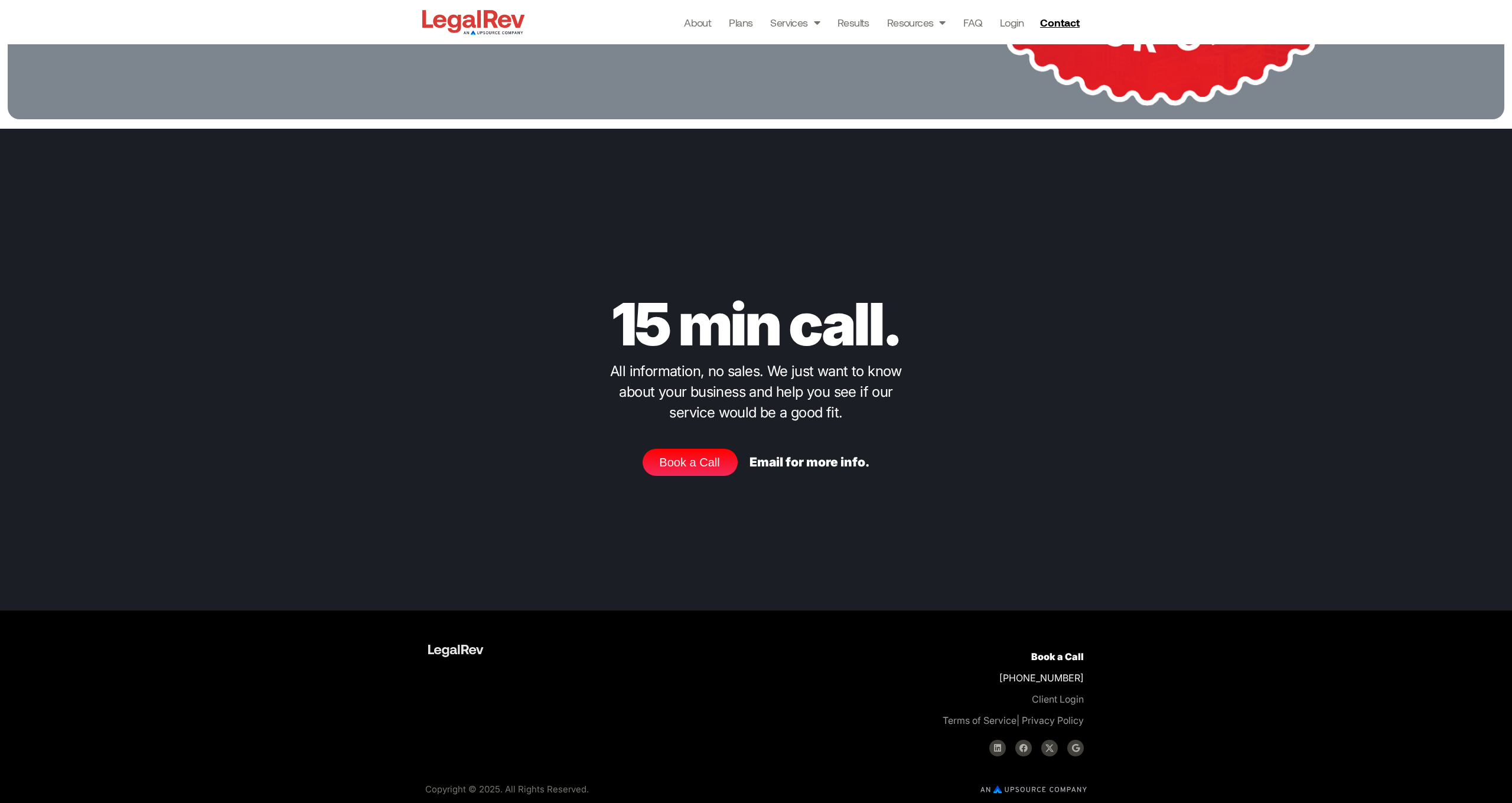
scroll to position [2198, 0]
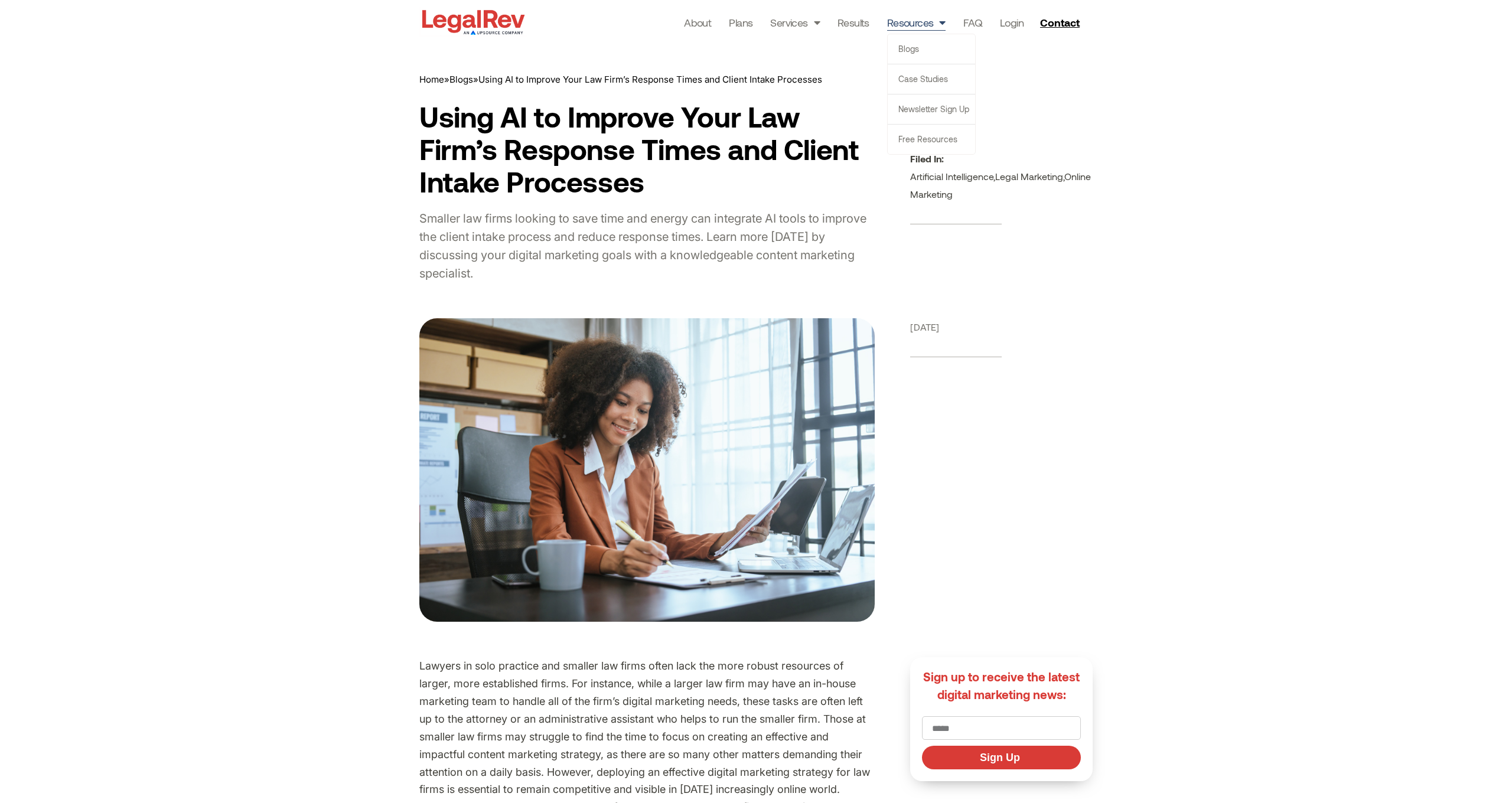
click at [917, 22] on link "Resources" at bounding box center [916, 22] width 58 height 17
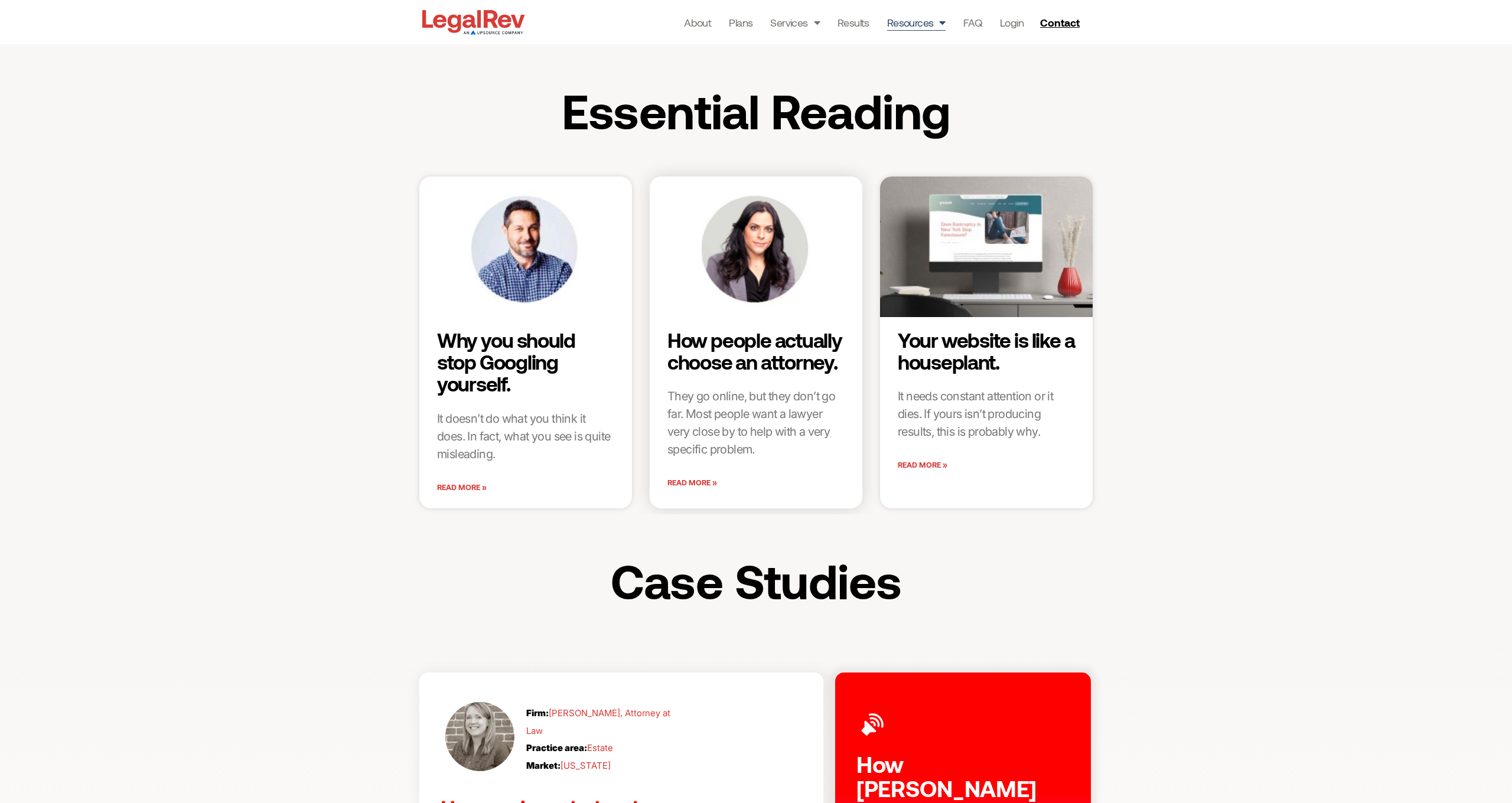
click at [692, 481] on link "Read More »" at bounding box center [691, 482] width 49 height 17
